Goal: Transaction & Acquisition: Purchase product/service

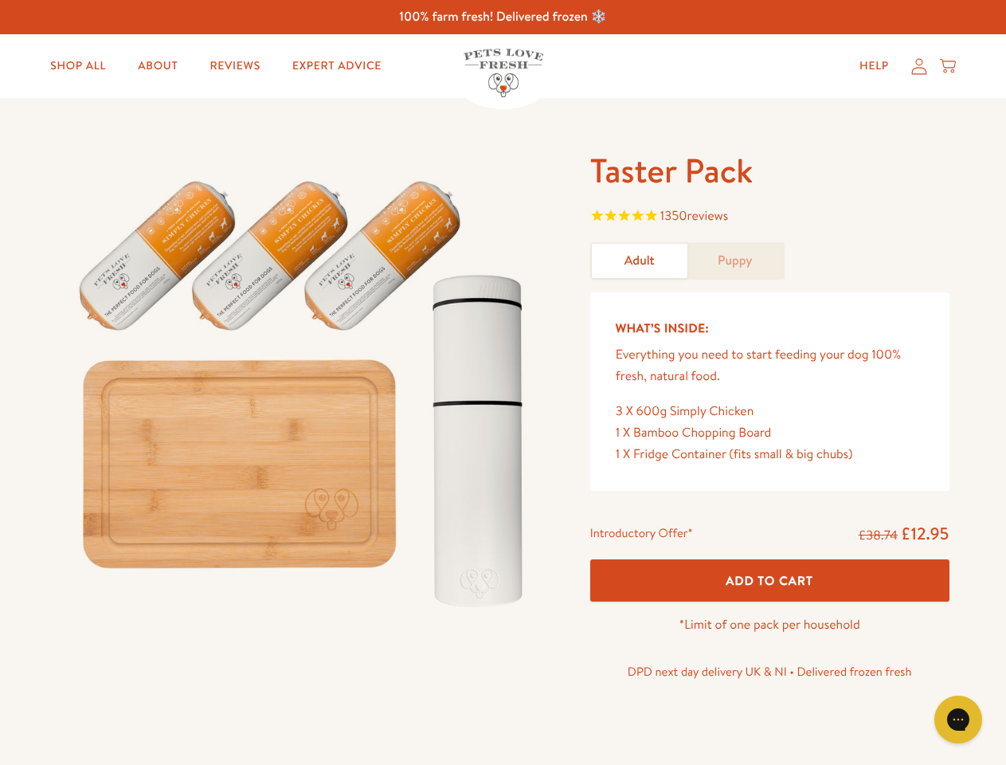
click at [503, 382] on img at bounding box center [304, 386] width 495 height 475
click at [769, 217] on span "1350 reviews" at bounding box center [769, 217] width 359 height 24
click at [769, 580] on div "Taster Pack 1350 reviews Adult Puppy What’s Inside: Everything you need to star…" at bounding box center [503, 437] width 1006 height 678
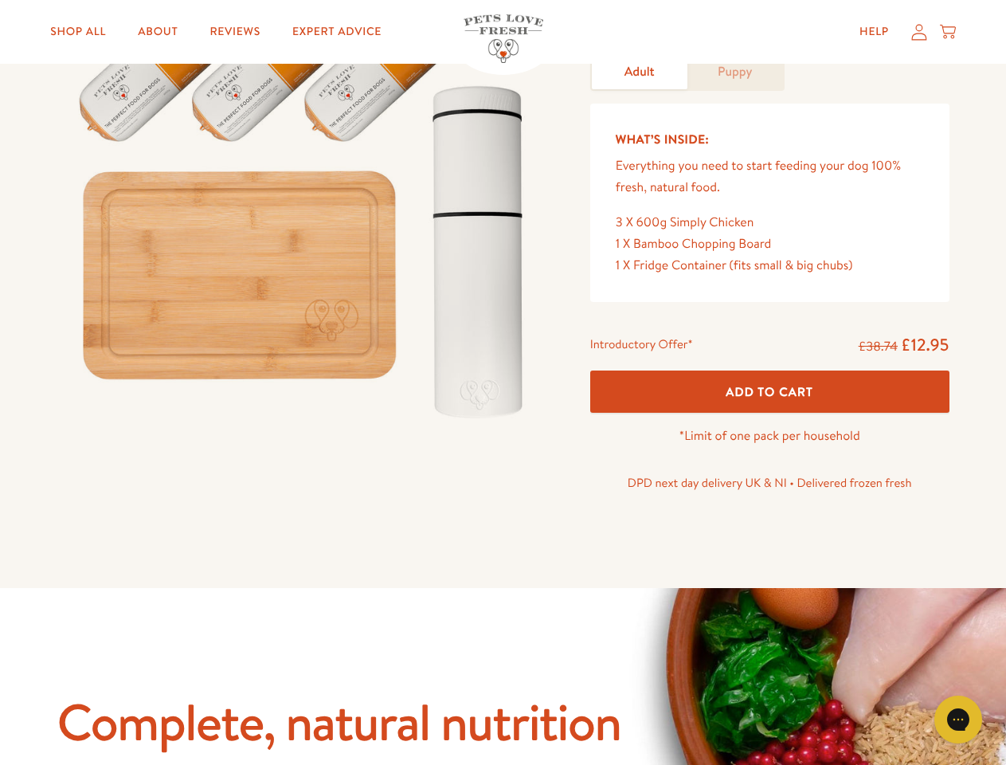
click at [958, 719] on icon "Gorgias live chat" at bounding box center [957, 718] width 15 height 15
